Goal: Obtain resource: Download file/media

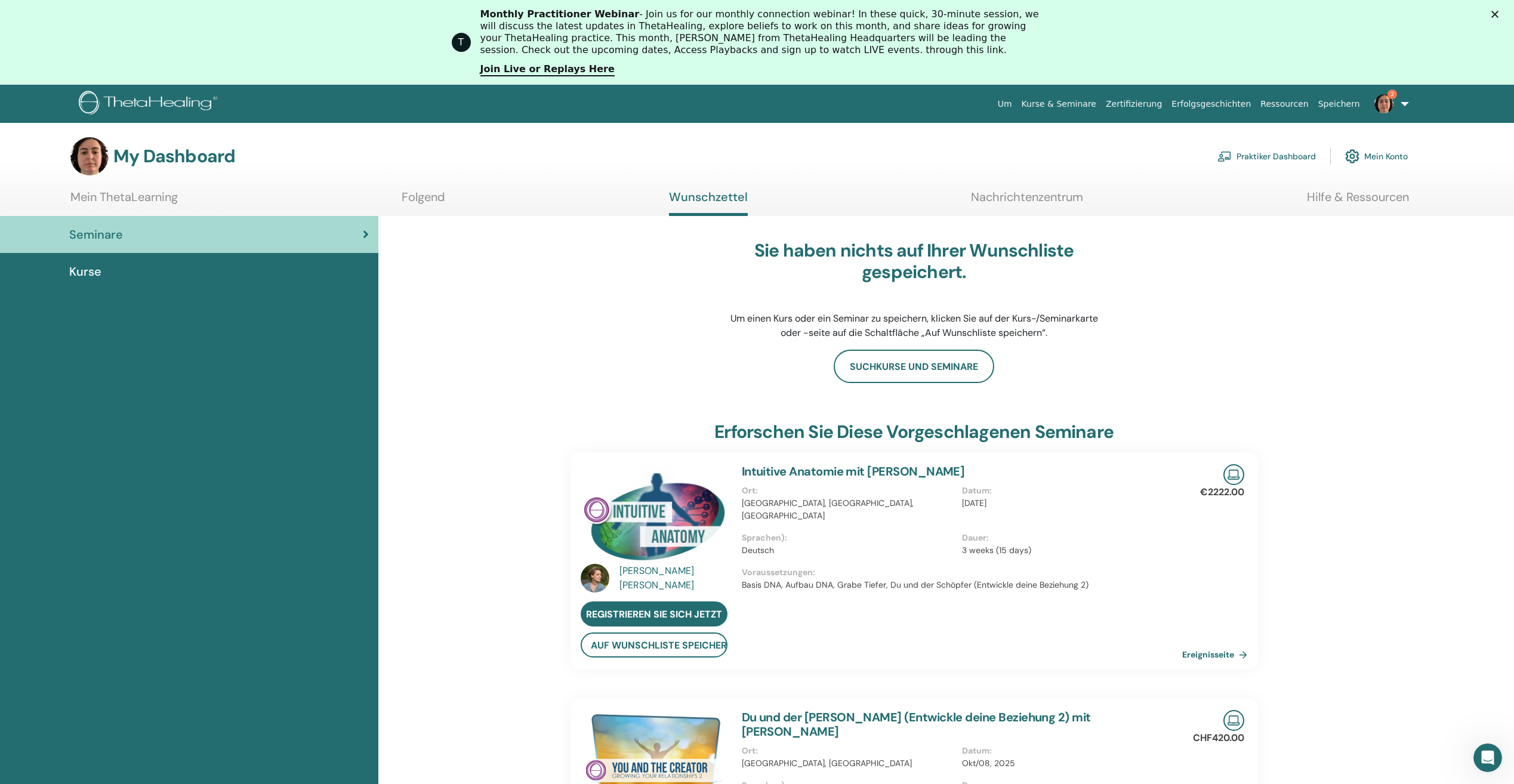
click at [1503, 16] on div "Kapat" at bounding box center [1497, 14] width 12 height 7
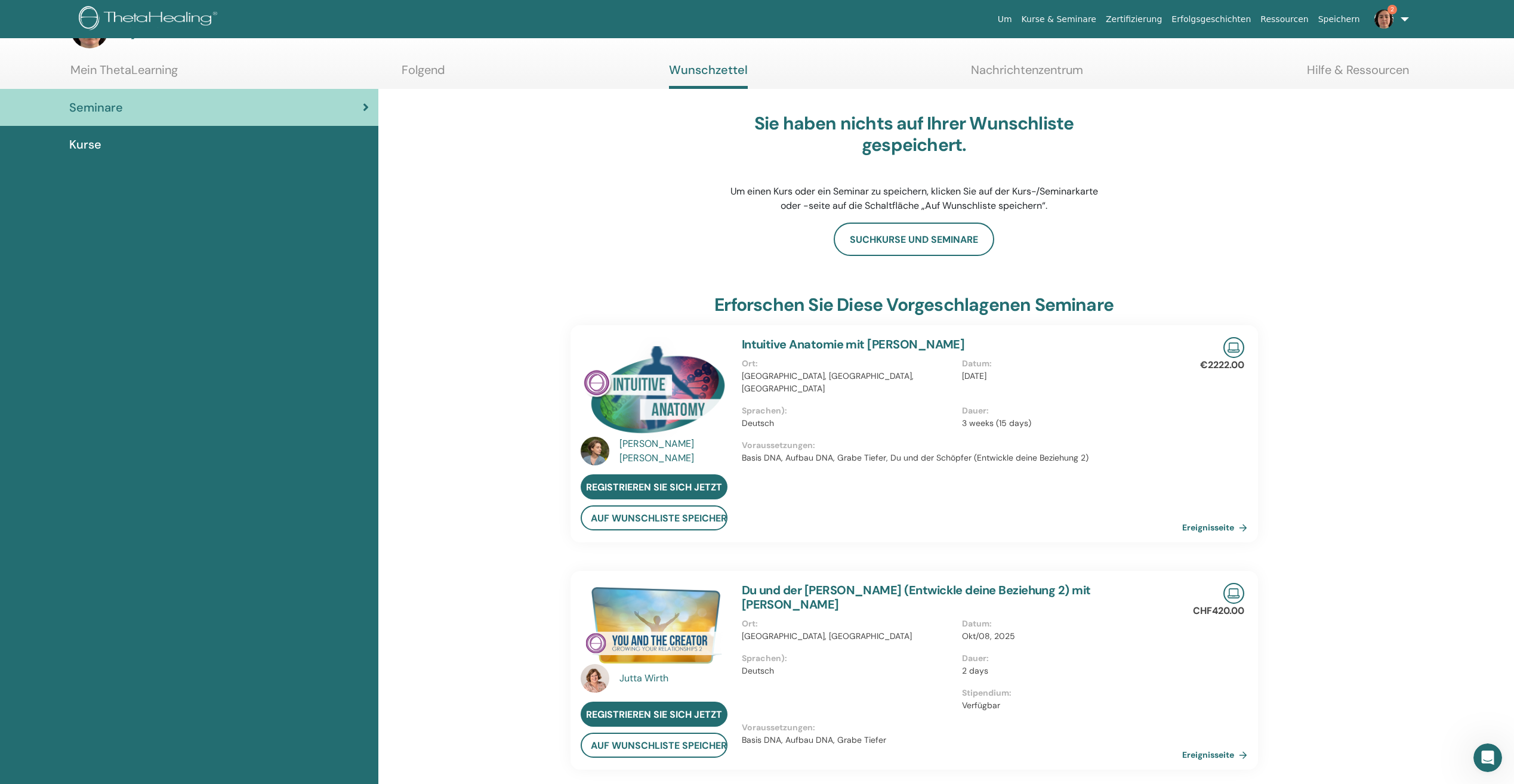
scroll to position [330, 0]
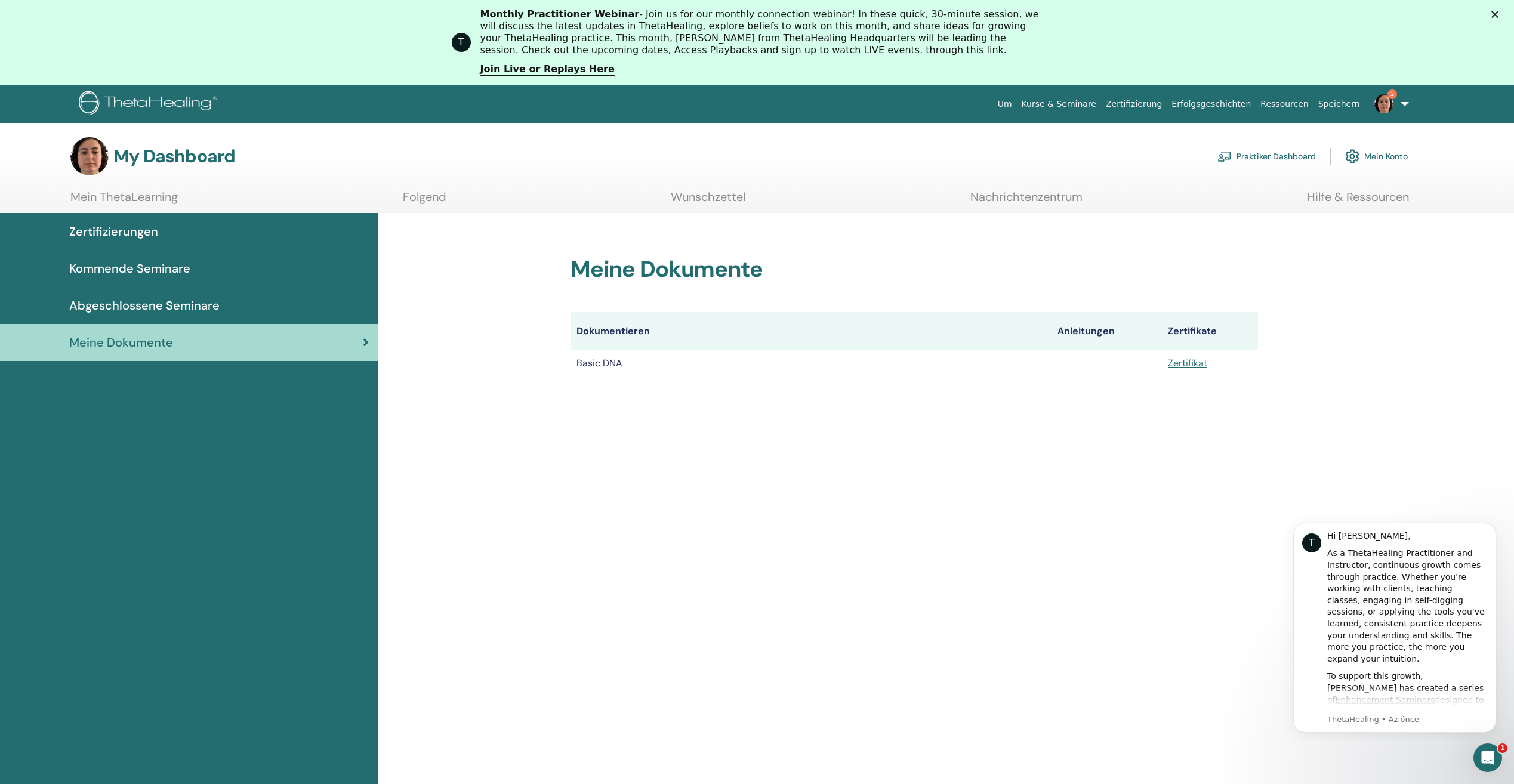
click at [1499, 12] on icon "Kapat" at bounding box center [1494, 14] width 7 height 7
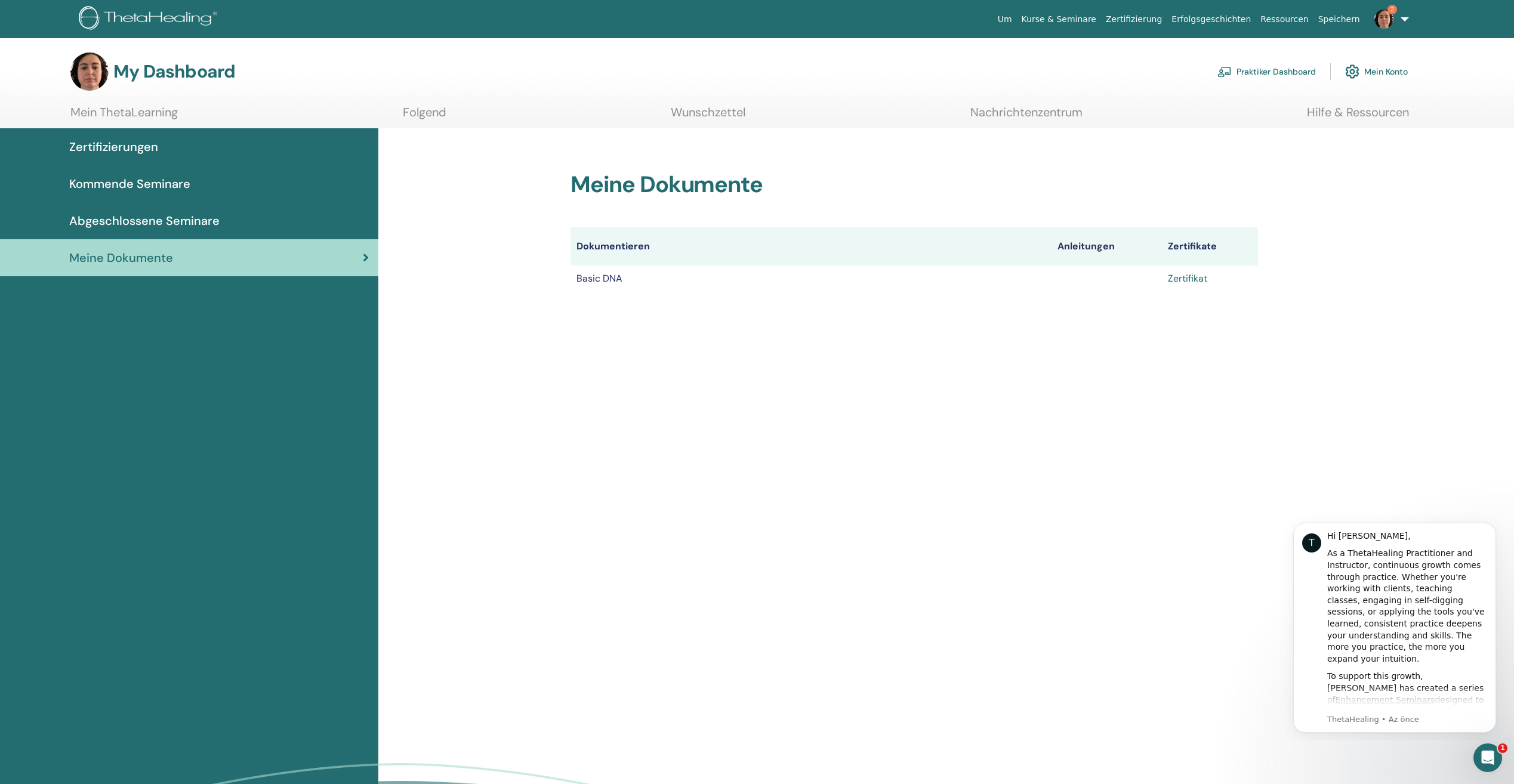
click at [1194, 282] on link "Zertifikat" at bounding box center [1188, 278] width 40 height 13
click at [1493, 523] on icon "Dismiss notification" at bounding box center [1493, 526] width 7 height 7
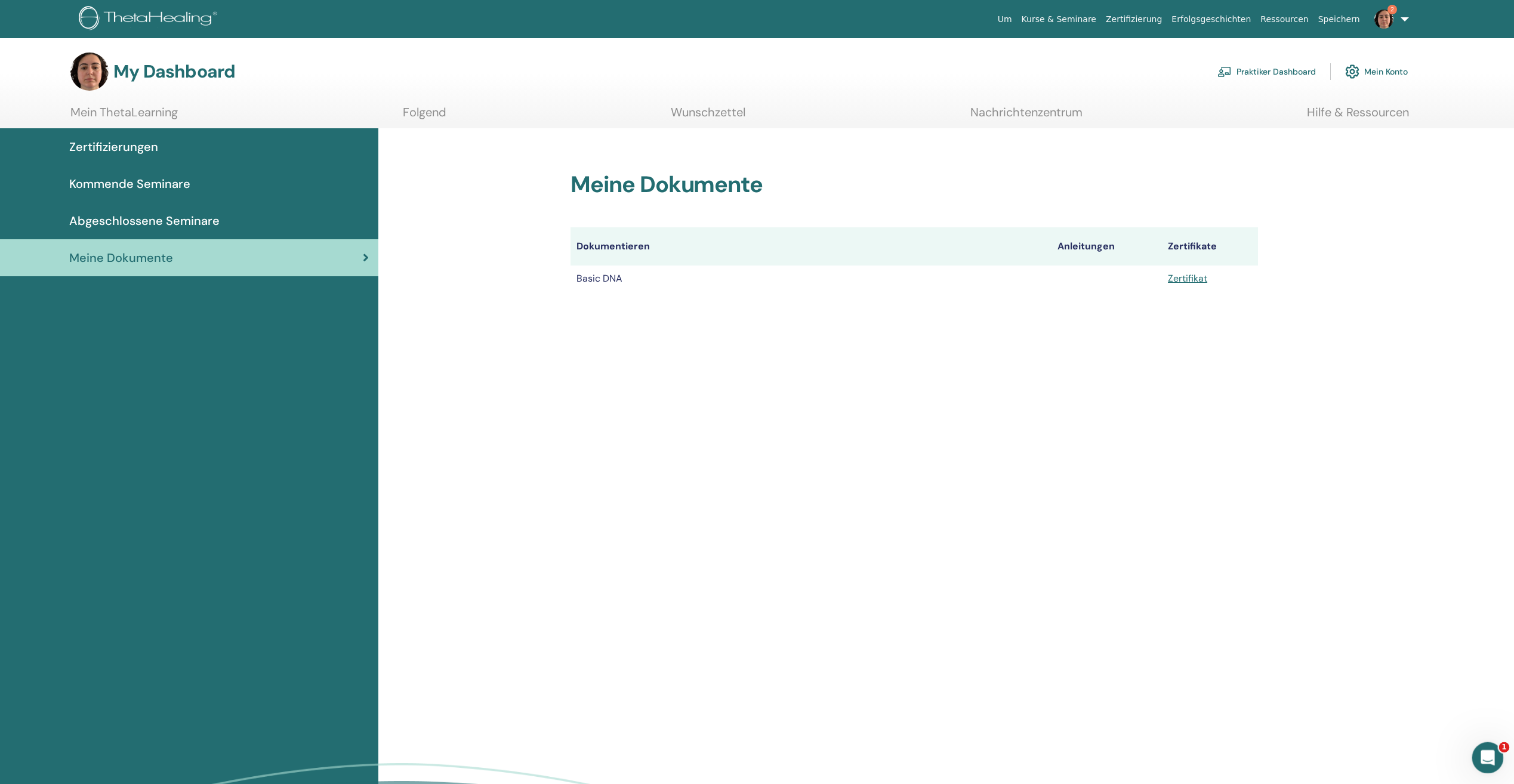
click at [1476, 752] on div "Intercom Messenger uygulamasını aç" at bounding box center [1486, 756] width 40 height 40
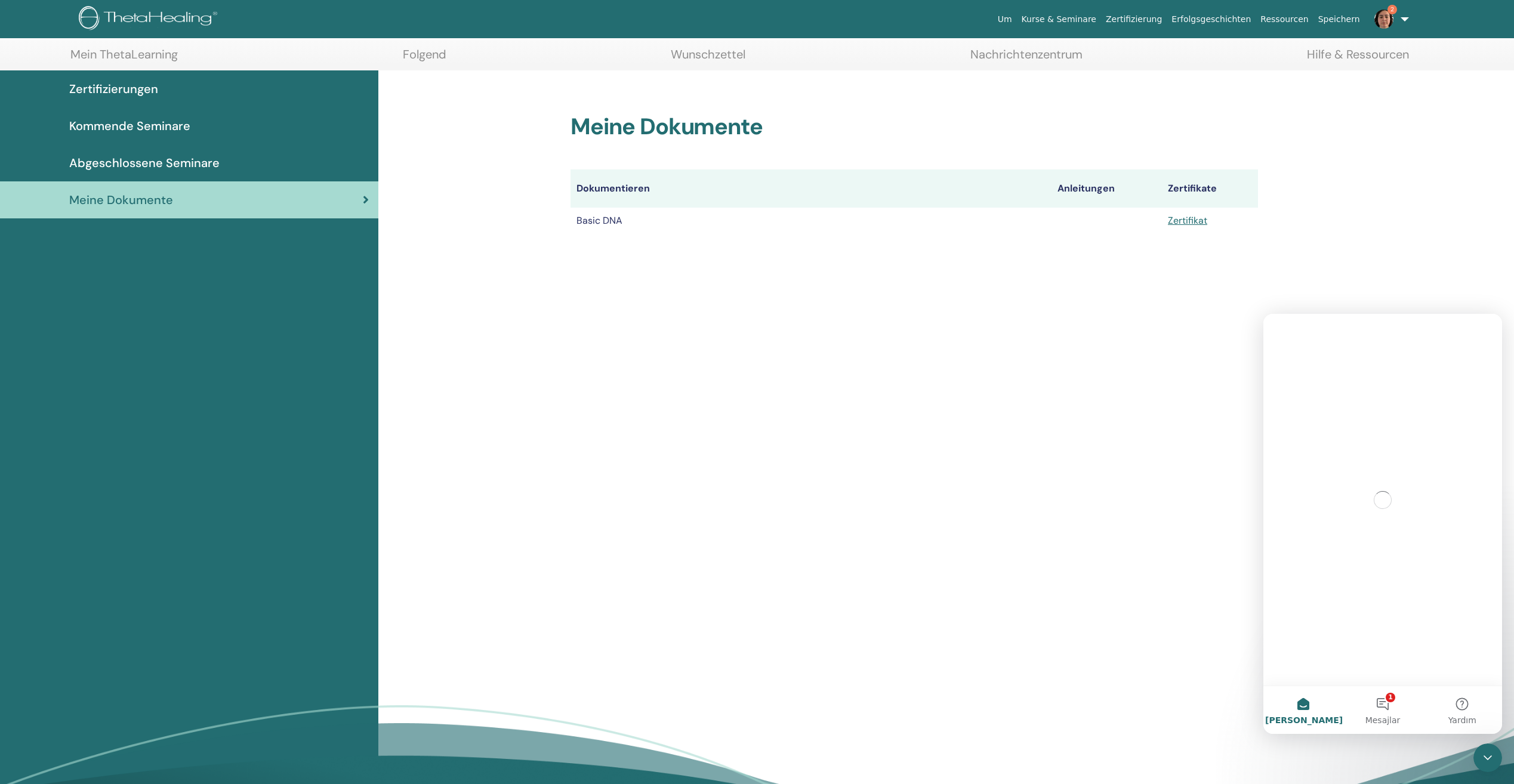
scroll to position [59, 0]
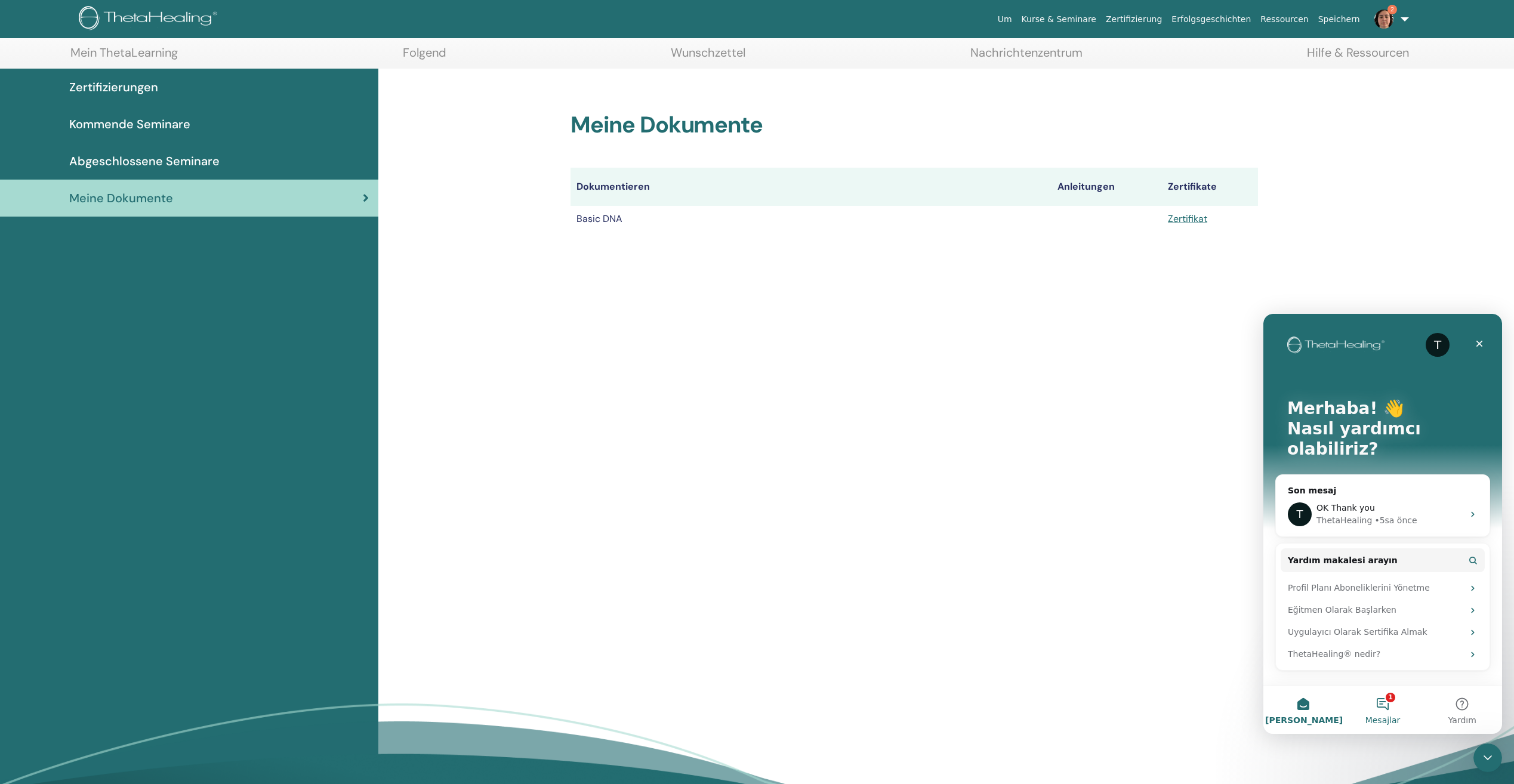
click at [1391, 699] on button "1 Mesajlar" at bounding box center [1382, 710] width 79 height 47
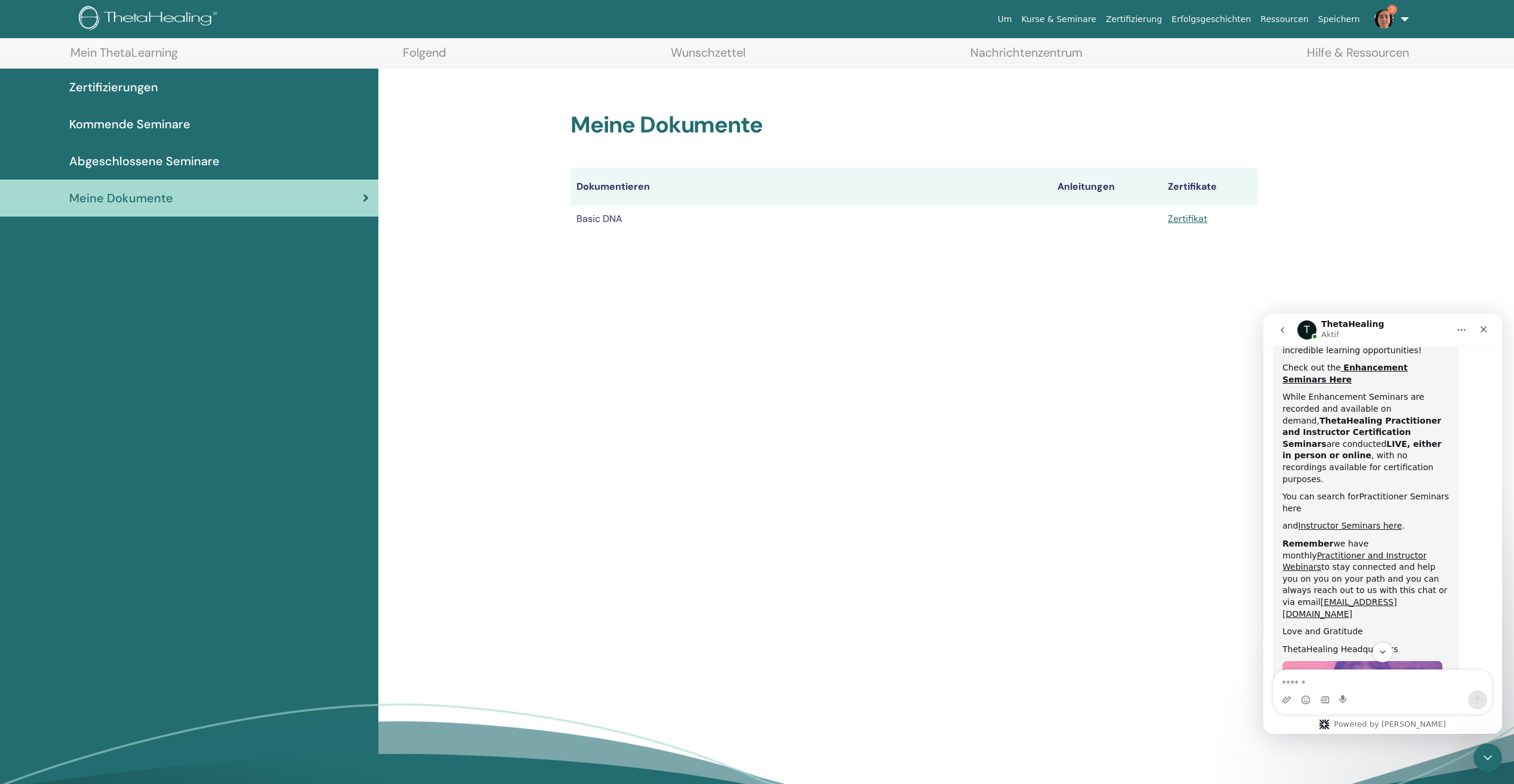
scroll to position [537, 0]
